Goal: Transaction & Acquisition: Purchase product/service

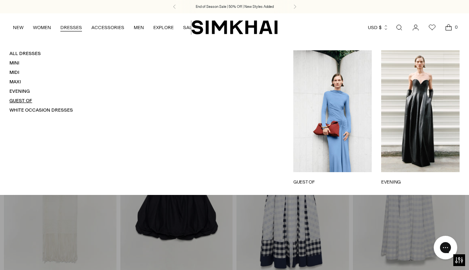
click at [25, 101] on link "Guest Of" at bounding box center [20, 100] width 23 height 5
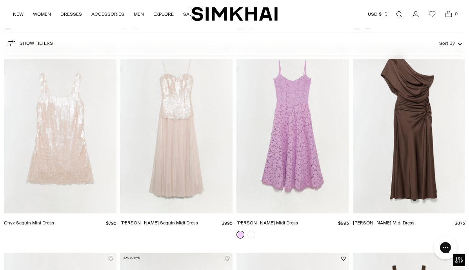
scroll to position [691, 0]
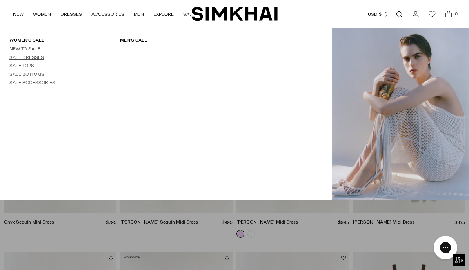
click at [33, 58] on link "Sale Dresses" at bounding box center [26, 57] width 35 height 5
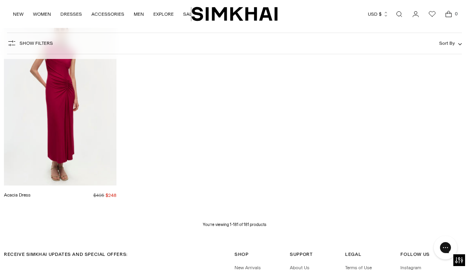
scroll to position [9420, 0]
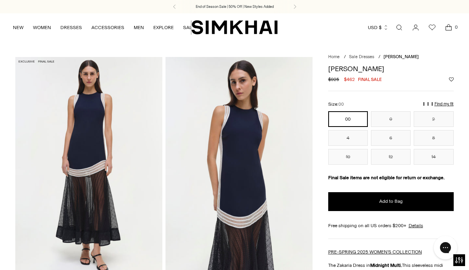
click at [236, 172] on img at bounding box center [239, 167] width 147 height 221
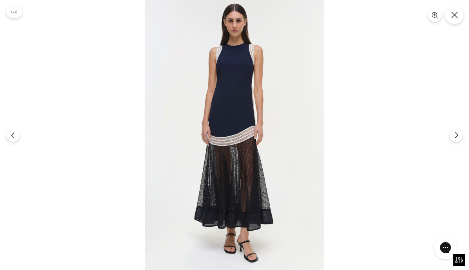
click at [455, 17] on icon "Close" at bounding box center [454, 14] width 7 height 7
